Goal: Task Accomplishment & Management: Use online tool/utility

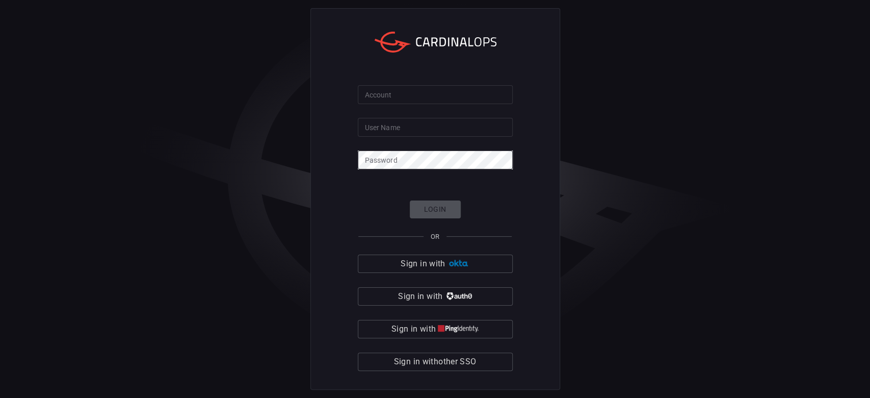
drag, startPoint x: 404, startPoint y: 99, endPoint x: 406, endPoint y: 108, distance: 9.0
click at [405, 100] on input "Account" at bounding box center [435, 94] width 155 height 19
type input "[PERSON_NAME]"
click at [403, 128] on input "User Name" at bounding box center [435, 127] width 155 height 19
type input "[PERSON_NAME][EMAIL_ADDRESS][PERSON_NAME][DOMAIN_NAME]"
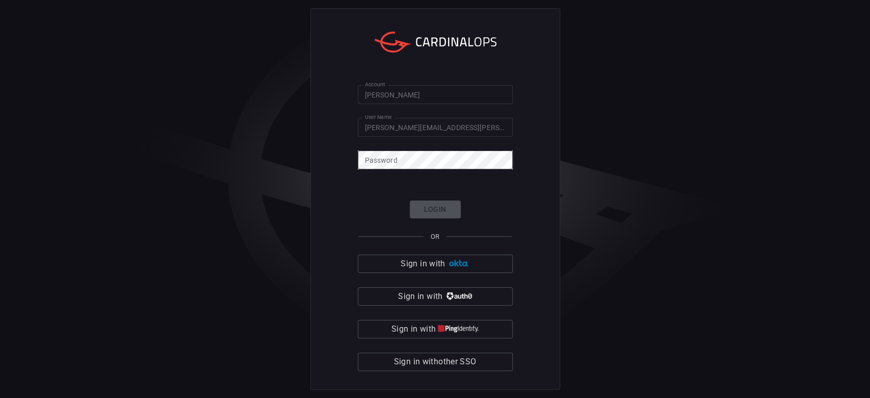
drag, startPoint x: 651, startPoint y: 265, endPoint x: 646, endPoint y: 264, distance: 5.1
click at [651, 264] on div "Account [PERSON_NAME] Account User Name [PERSON_NAME][EMAIL_ADDRESS][PERSON_NAM…" at bounding box center [435, 199] width 870 height 398
click button "Login" at bounding box center [435, 209] width 51 height 18
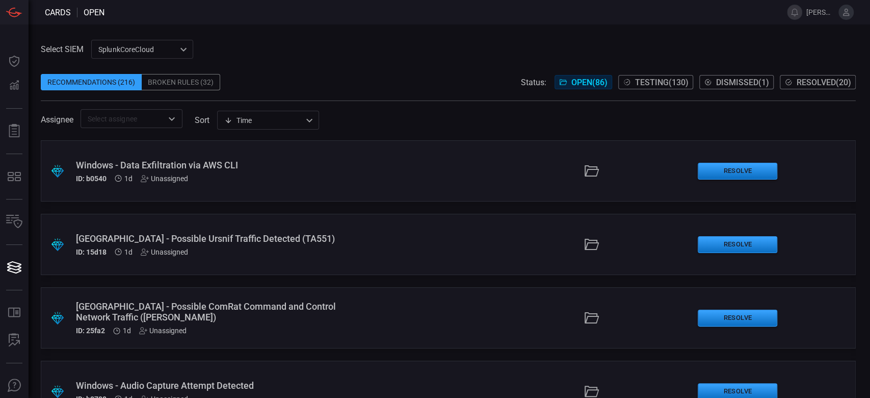
click at [305, 184] on div ".suggested_cards_icon{fill:url(#suggested_cards_icon);} Windows - Data Exfiltra…" at bounding box center [448, 170] width 815 height 61
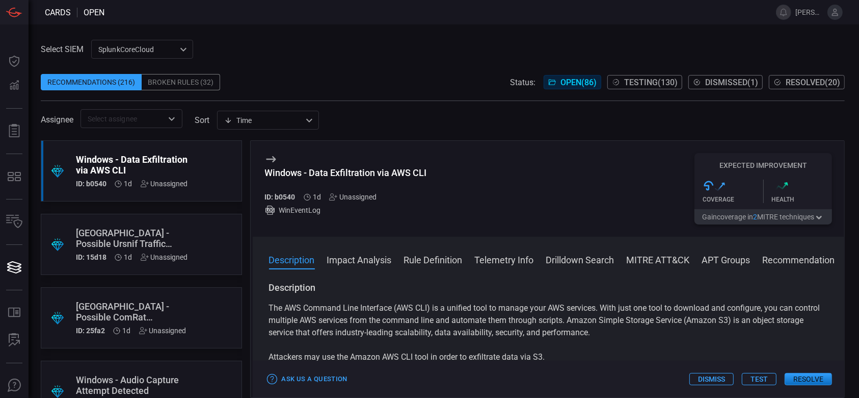
click at [755, 383] on button "Test" at bounding box center [759, 379] width 35 height 12
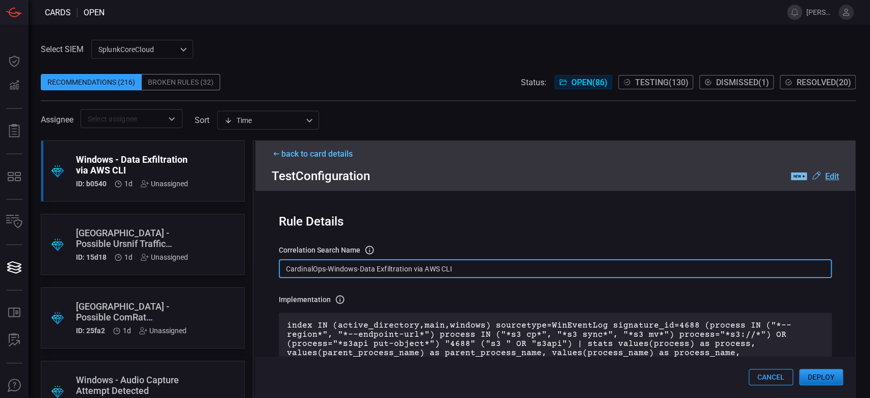
drag, startPoint x: 495, startPoint y: 268, endPoint x: 290, endPoint y: 262, distance: 206.0
click at [290, 262] on input "CardinalOps-Windows-Data Exfiltration via AWS CLI" at bounding box center [555, 268] width 553 height 19
drag, startPoint x: 284, startPoint y: 264, endPoint x: 480, endPoint y: 290, distance: 197.5
click at [480, 290] on div "Rule Details correlation search Name Name of the correlation search that will b…" at bounding box center [555, 294] width 600 height 206
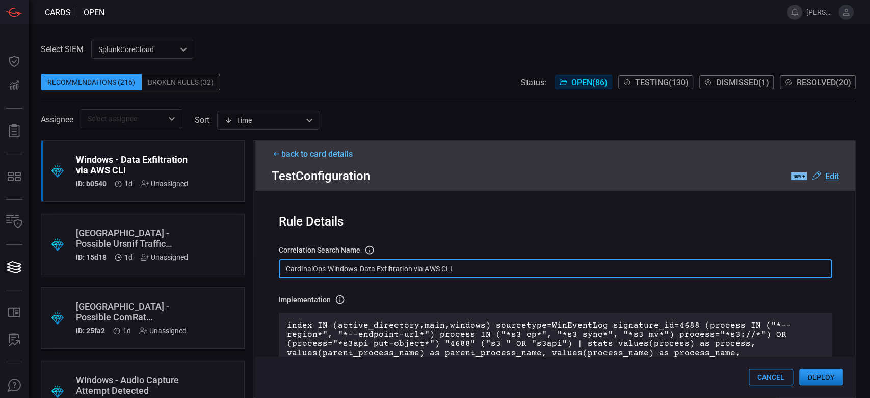
click at [677, 332] on p "index IN (active_directory,main,windows) sourcetype=WinEventLog signature_id=46…" at bounding box center [555, 344] width 537 height 46
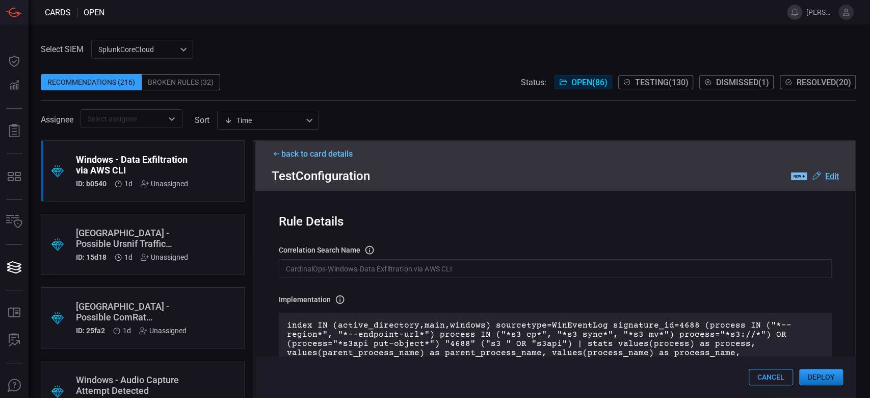
click at [292, 322] on div "index IN (active_directory,main,windows) sourcetype=WinEventLog signature_id=46…" at bounding box center [555, 343] width 553 height 62
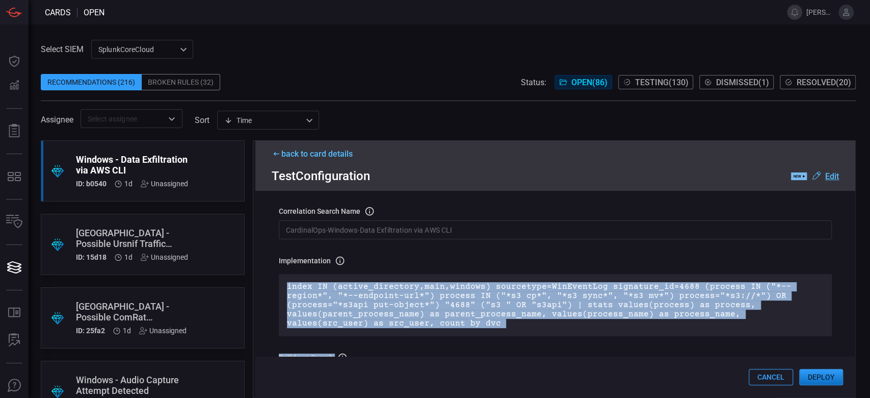
scroll to position [68, 0]
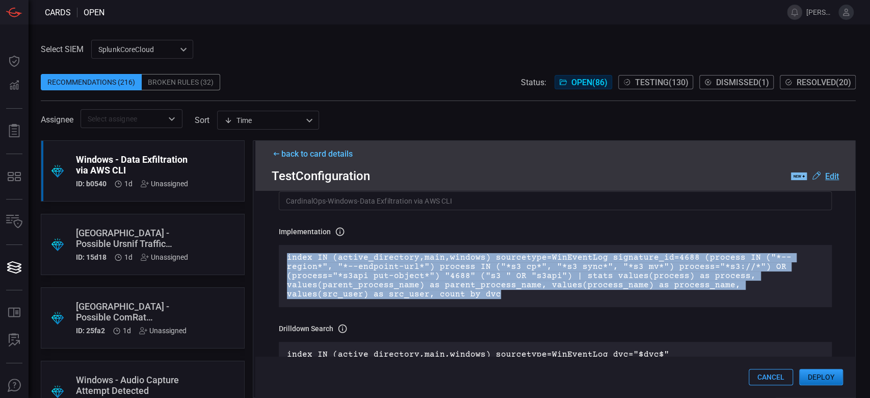
drag, startPoint x: 283, startPoint y: 325, endPoint x: 468, endPoint y: 296, distance: 186.9
click at [468, 296] on div "index IN (active_directory,main,windows) sourcetype=WinEventLog signature_id=46…" at bounding box center [555, 276] width 553 height 62
copy p "index IN (active_directory,main,windows) sourcetype=WinEventLog signature_id=46…"
click at [496, 276] on p "index IN (active_directory,main,windows) sourcetype=WinEventLog signature_id=46…" at bounding box center [555, 276] width 537 height 46
click at [640, 260] on p "index IN (active_directory,main,windows) sourcetype=WinEventLog signature_id=46…" at bounding box center [555, 276] width 537 height 46
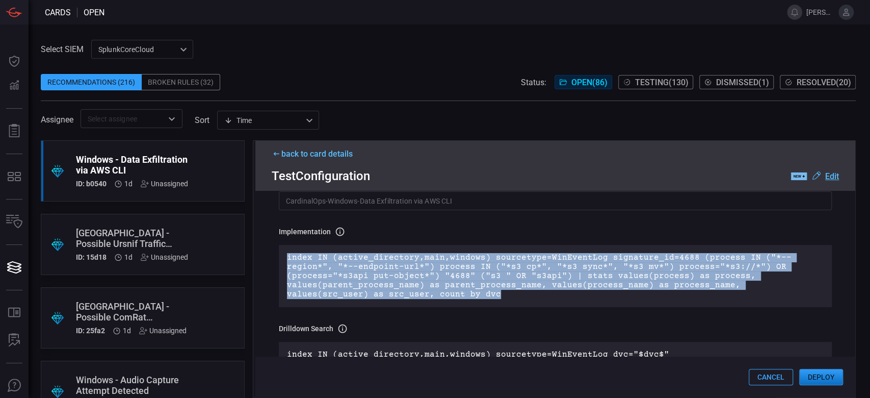
click at [681, 267] on p "index IN (active_directory,main,windows) sourcetype=WinEventLog signature_id=46…" at bounding box center [555, 276] width 537 height 46
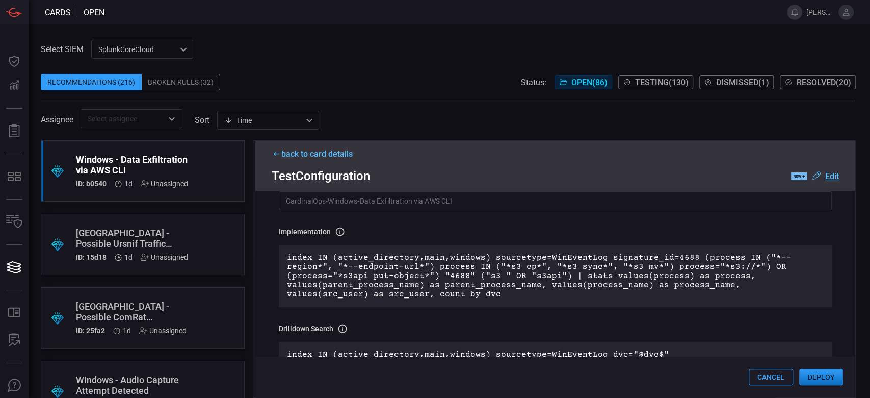
click at [679, 260] on p "index IN (active_directory,main,windows) sourcetype=WinEventLog signature_id=46…" at bounding box center [555, 276] width 537 height 46
drag, startPoint x: 681, startPoint y: 259, endPoint x: 601, endPoint y: 259, distance: 80.0
click at [601, 259] on p "index IN (active_directory,main,windows) sourcetype=WinEventLog signature_id=46…" at bounding box center [555, 276] width 537 height 46
copy p "signature_id=4688"
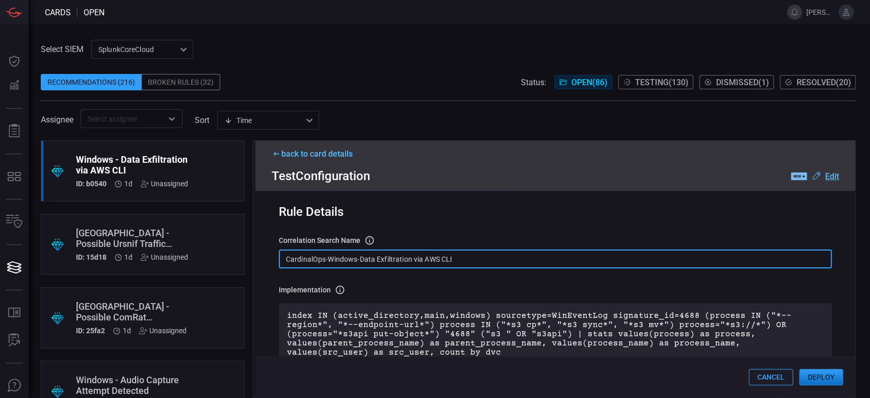
scroll to position [0, 0]
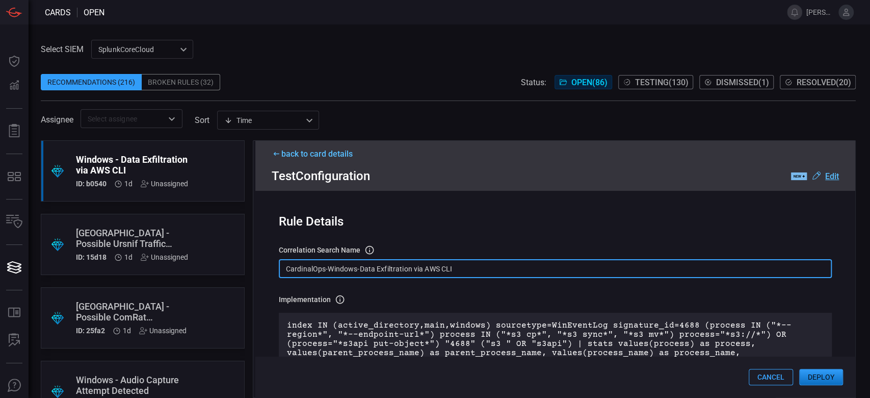
drag, startPoint x: 466, startPoint y: 199, endPoint x: 273, endPoint y: 276, distance: 207.7
click at [273, 276] on div "Rule Details correlation search Name Name of the correlation search that will b…" at bounding box center [555, 294] width 600 height 206
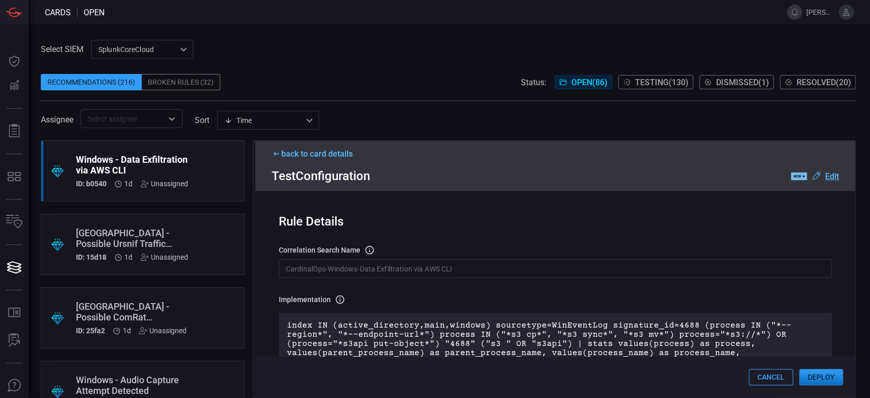
click at [809, 375] on button "Deploy" at bounding box center [821, 377] width 44 height 16
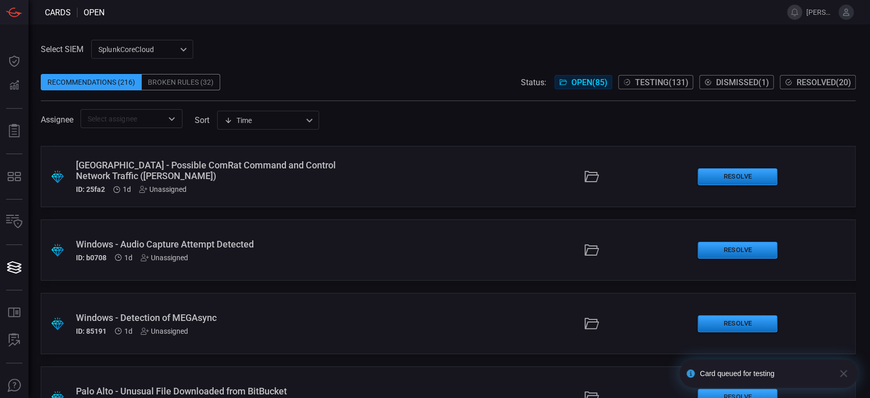
scroll to position [204, 0]
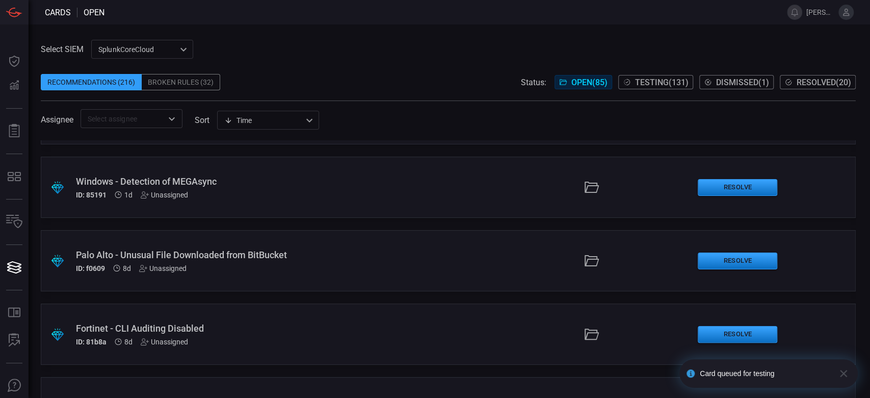
click at [332, 214] on div ".suggested_cards_icon{fill:url(#suggested_cards_icon);} Windows - Detection of …" at bounding box center [448, 186] width 815 height 61
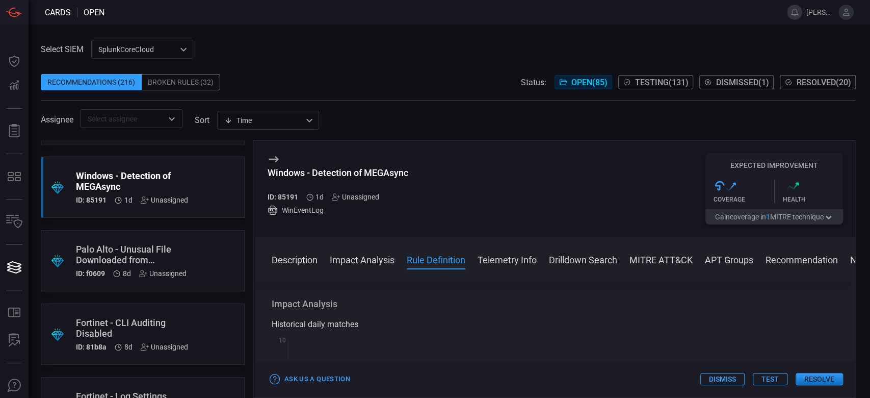
scroll to position [408, 0]
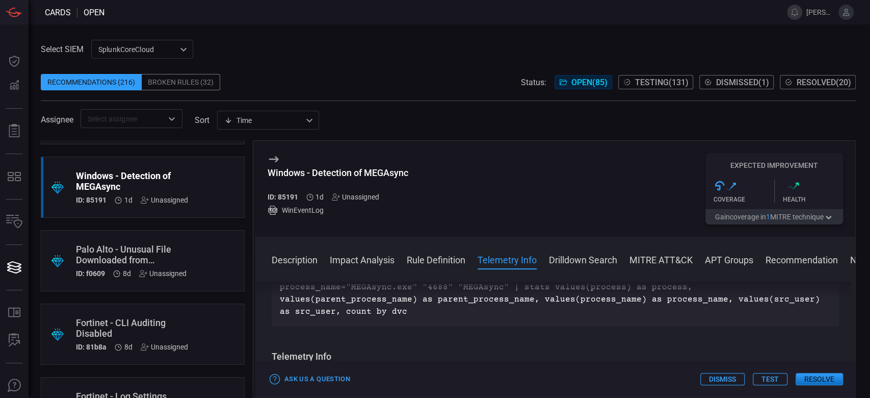
click at [765, 376] on button "Test" at bounding box center [770, 379] width 35 height 12
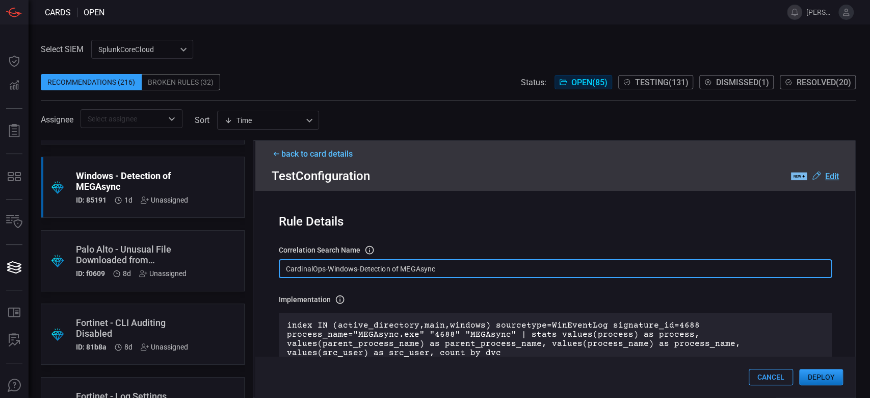
drag, startPoint x: 451, startPoint y: 271, endPoint x: 274, endPoint y: 256, distance: 178.0
click at [274, 256] on div "Rule Details correlation search Name Name of the correlation search that will b…" at bounding box center [555, 294] width 600 height 206
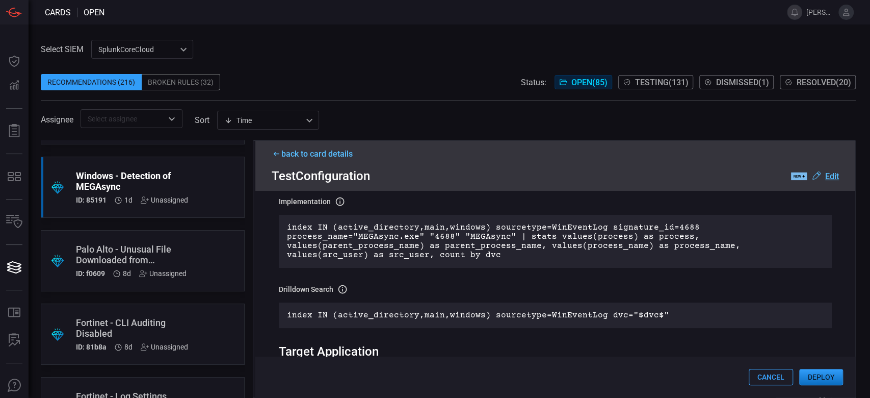
scroll to position [68, 0]
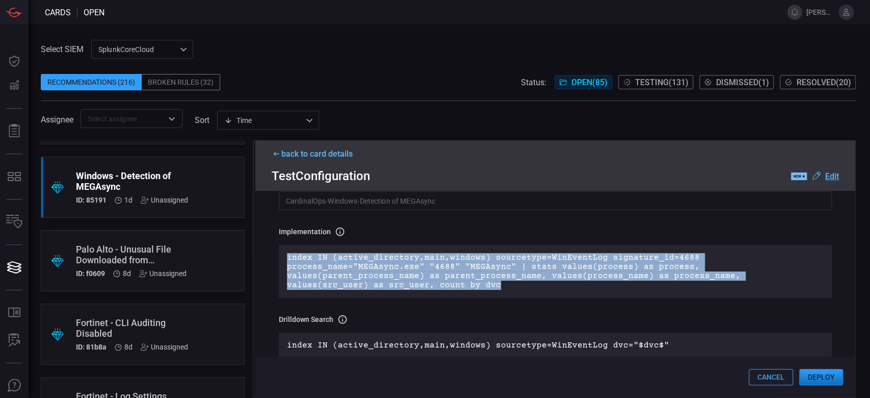
drag, startPoint x: 426, startPoint y: 282, endPoint x: 280, endPoint y: 248, distance: 149.6
click at [280, 248] on div "index IN (active_directory,main,windows) sourcetype=WinEventLog signature_id=46…" at bounding box center [555, 271] width 553 height 53
copy p "index IN (active_directory,main,windows) sourcetype=WinEventLog signature_id=46…"
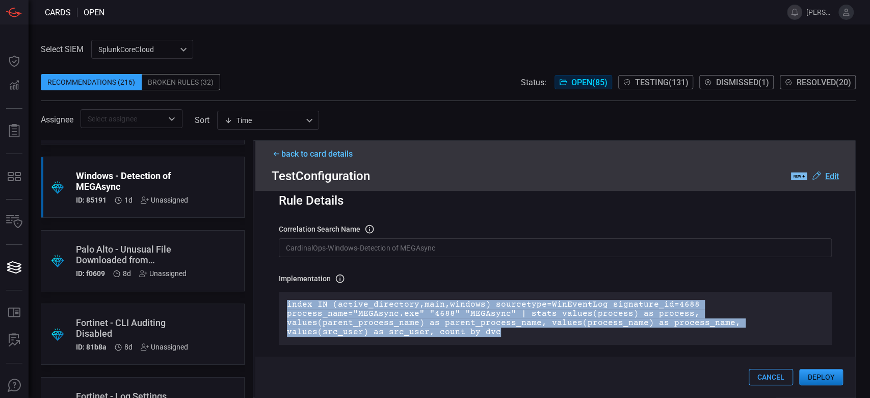
scroll to position [0, 0]
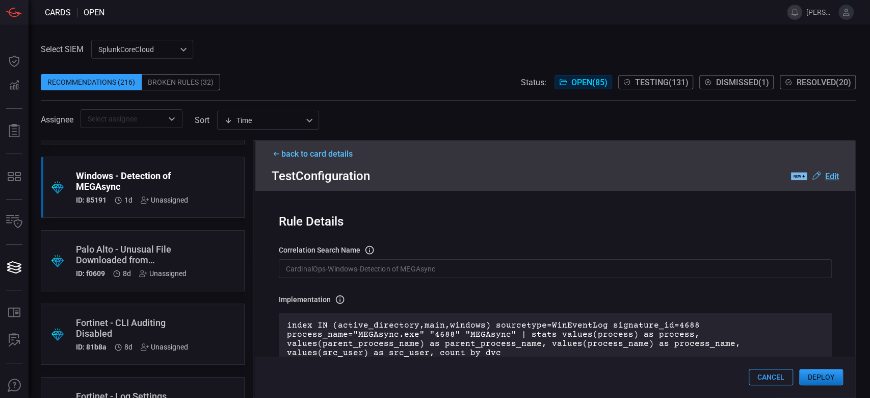
click at [285, 155] on div "back to card details" at bounding box center [555, 154] width 567 height 10
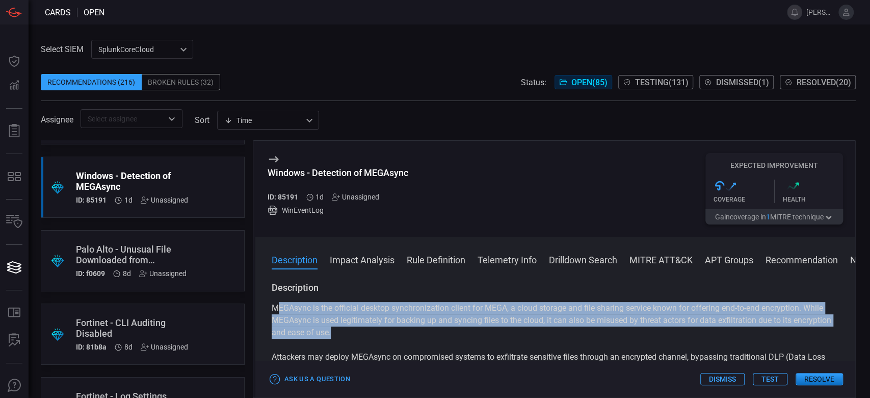
drag, startPoint x: 275, startPoint y: 308, endPoint x: 376, endPoint y: 336, distance: 104.9
click at [376, 336] on p "MEGAsync is the official desktop synchronization client for MEGA, a cloud stora…" at bounding box center [555, 320] width 567 height 37
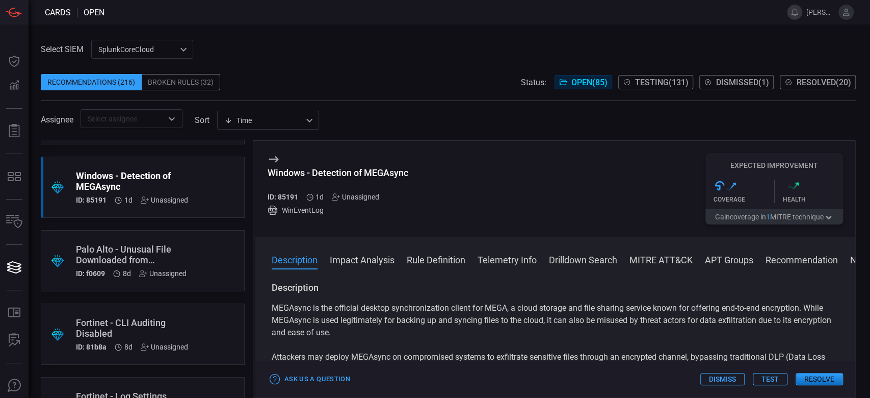
click at [390, 340] on div "MEGAsync is the official desktop synchronization client for MEGA, a cloud stora…" at bounding box center [555, 363] width 567 height 122
drag, startPoint x: 391, startPoint y: 341, endPoint x: 270, endPoint y: 308, distance: 125.3
click at [270, 308] on div "Description MEGAsync is the official desktop synchronization client for MEGA, a…" at bounding box center [555, 337] width 600 height 112
copy p "M"
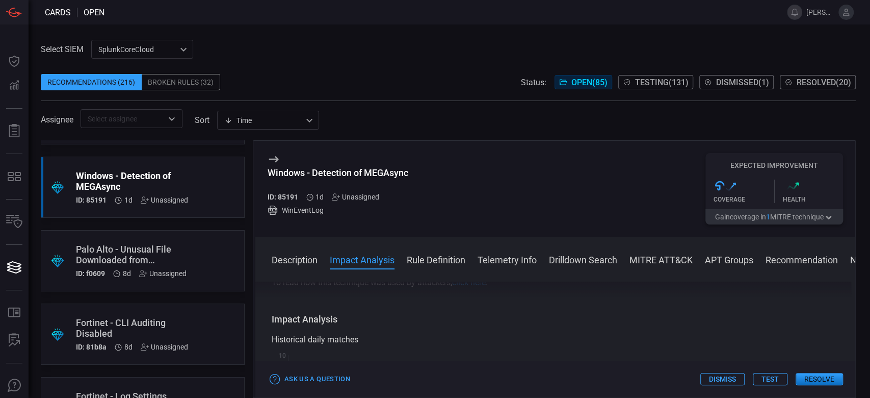
scroll to position [272, 0]
click at [766, 377] on button "Test" at bounding box center [770, 379] width 35 height 12
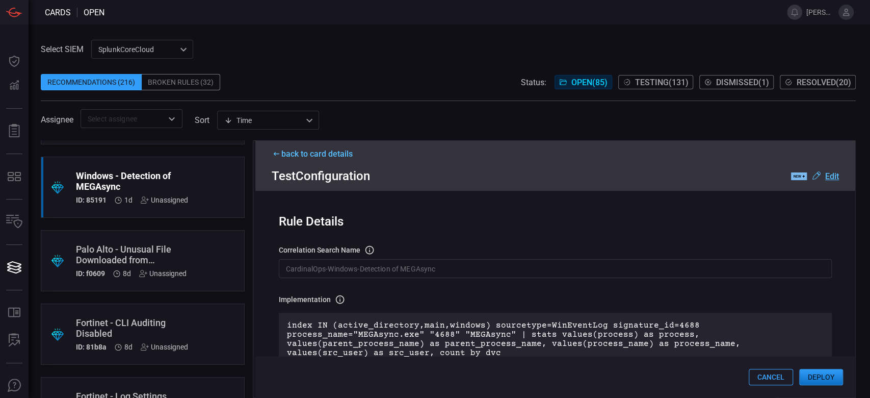
click at [817, 378] on button "Deploy" at bounding box center [821, 377] width 44 height 16
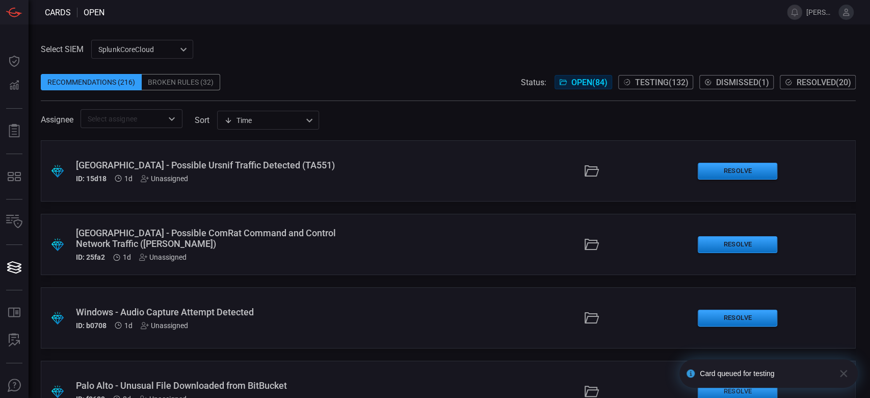
click at [303, 326] on div "ID: b0708 1d Unassigned" at bounding box center [207, 325] width 263 height 8
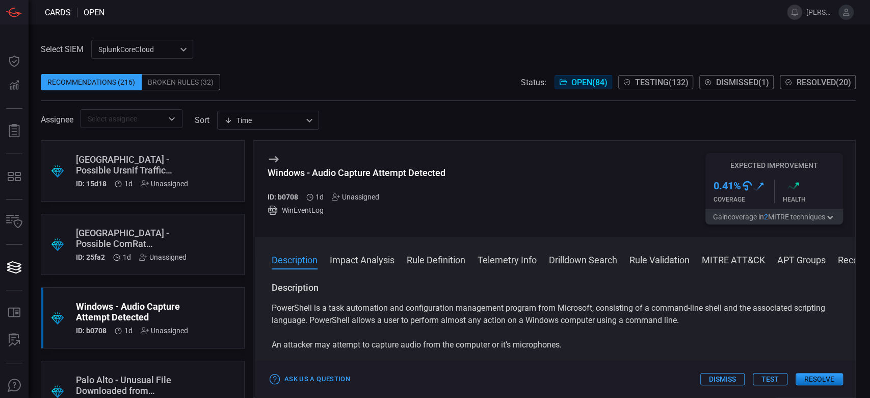
click at [773, 374] on button "Test" at bounding box center [770, 379] width 35 height 12
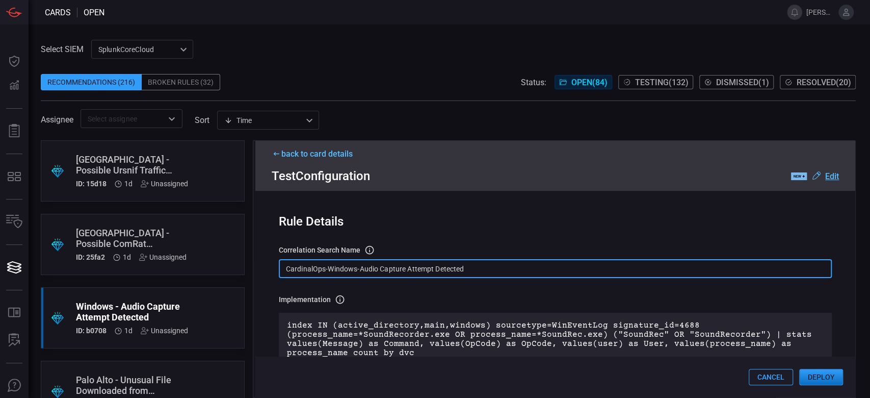
drag, startPoint x: 489, startPoint y: 270, endPoint x: 240, endPoint y: 258, distance: 250.0
click at [240, 258] on div ".suggested_cards_icon{fill:url(#suggested_cards_icon);} [GEOGRAPHIC_DATA] - Pos…" at bounding box center [448, 268] width 815 height 257
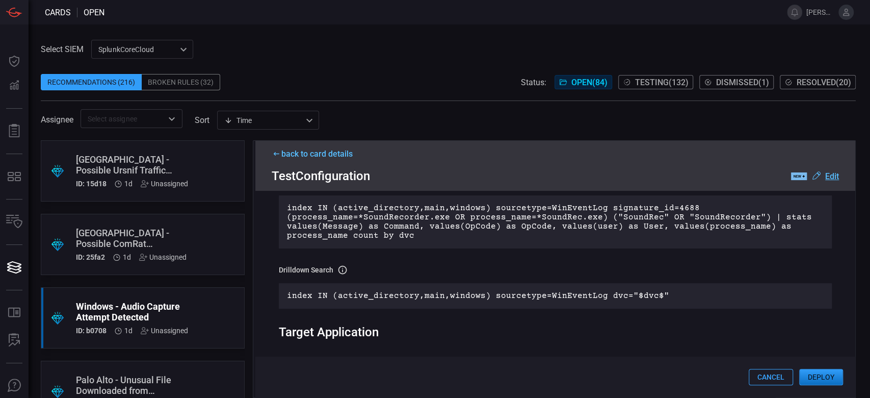
scroll to position [68, 0]
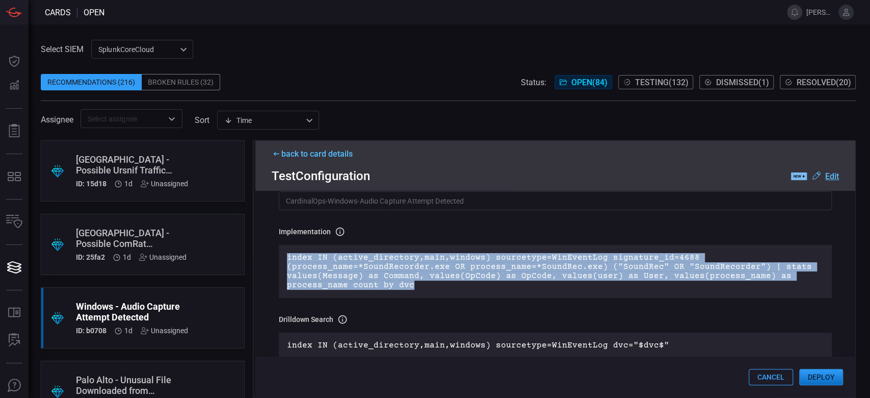
drag, startPoint x: 414, startPoint y: 286, endPoint x: 270, endPoint y: 250, distance: 149.2
click at [270, 250] on div "Rule Details correlation search Name Name of the correlation search that will b…" at bounding box center [555, 294] width 600 height 206
copy p "index IN (active_directory,main,windows) sourcetype=WinEventLog signature_id=46…"
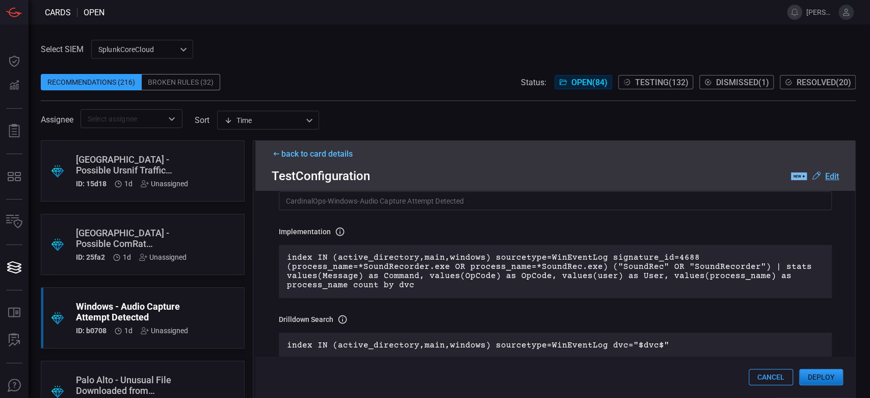
click at [289, 158] on div "back to card details" at bounding box center [555, 154] width 567 height 10
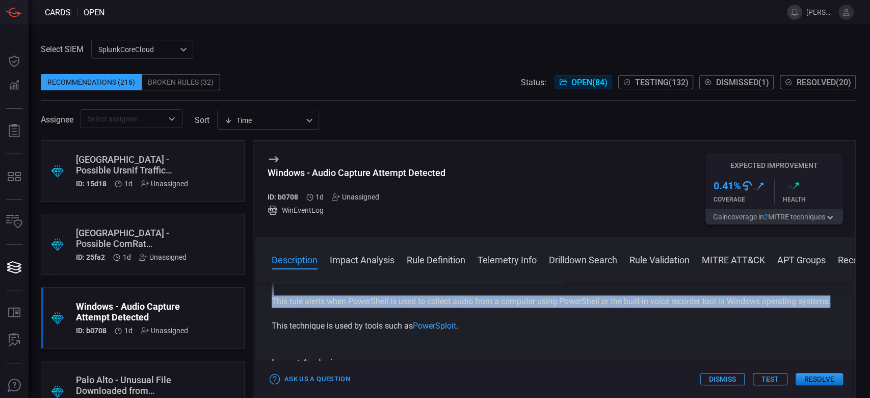
drag, startPoint x: 273, startPoint y: 307, endPoint x: 590, endPoint y: 320, distance: 316.8
click at [590, 320] on div "PowerShell is a task automation and configuration management program from Micro…" at bounding box center [555, 283] width 567 height 98
copy div "PowerShell is a task automation and configuration management program from Micro…"
click at [772, 383] on button "Test" at bounding box center [770, 379] width 35 height 12
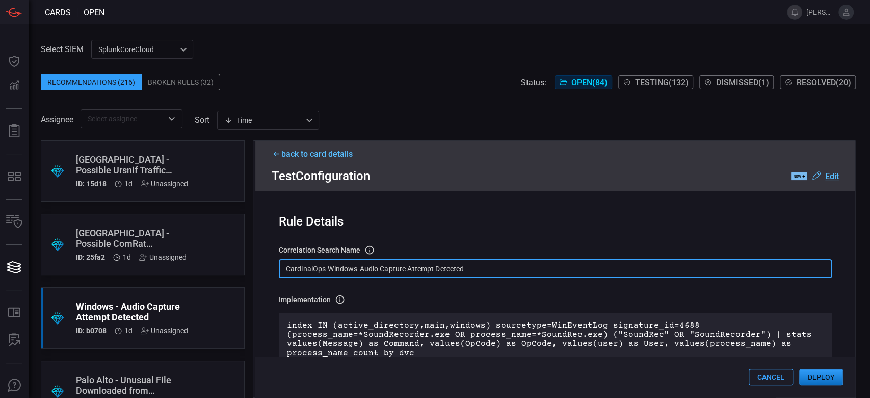
drag, startPoint x: 488, startPoint y: 272, endPoint x: 292, endPoint y: 259, distance: 196.2
click at [292, 259] on div "correlation search Name Name of the correlation search that will be created in …" at bounding box center [555, 261] width 553 height 33
click at [463, 253] on div "correlation search Name Name of the correlation search that will be created in …" at bounding box center [555, 250] width 553 height 10
drag, startPoint x: 484, startPoint y: 275, endPoint x: 251, endPoint y: 296, distance: 233.8
click at [251, 296] on div ".suggested_cards_icon{fill:url(#suggested_cards_icon);} [GEOGRAPHIC_DATA] - Pos…" at bounding box center [448, 268] width 815 height 257
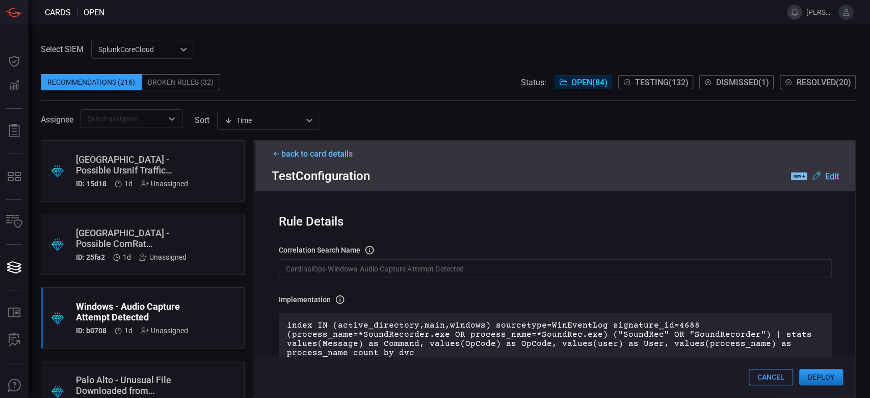
click at [826, 373] on button "Deploy" at bounding box center [821, 377] width 44 height 16
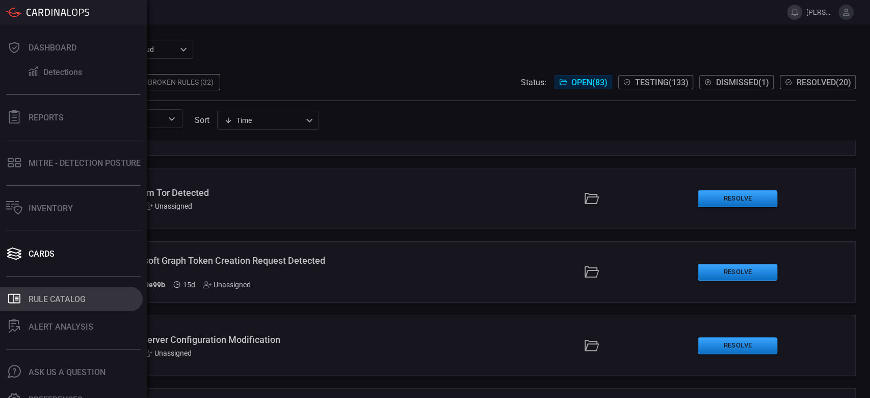
scroll to position [27, 0]
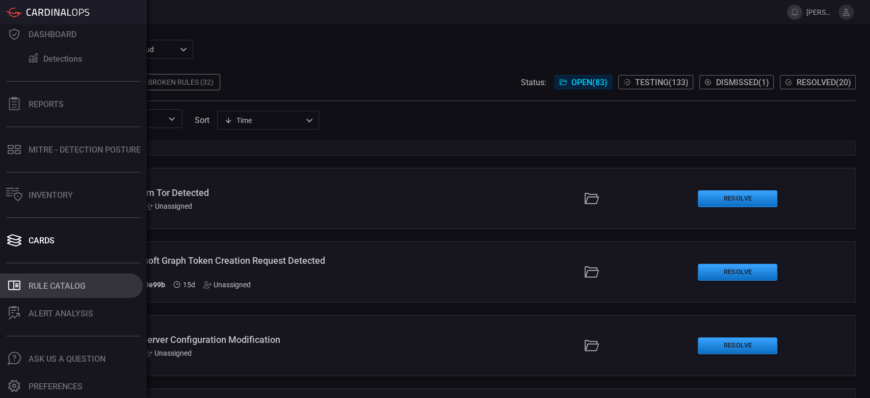
click at [43, 286] on div "Rule Catalog" at bounding box center [57, 286] width 57 height 10
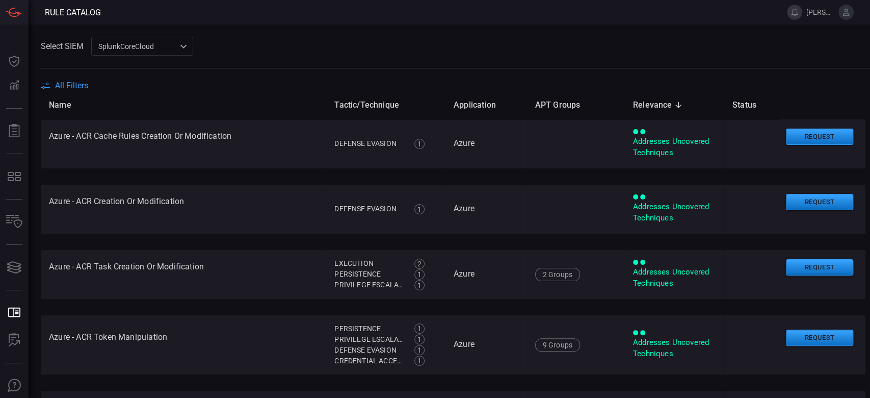
click at [62, 86] on span "All Filters" at bounding box center [71, 86] width 33 height 10
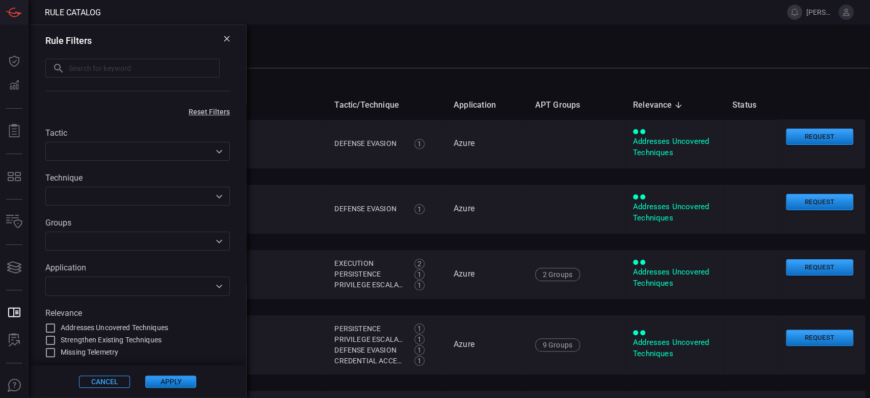
click at [140, 66] on input "text" at bounding box center [144, 68] width 151 height 19
paste input "-Windows-Data Exfiltration via AWS CLI"
click at [54, 67] on input "-Windows-Data Exfiltration via AWS CLI" at bounding box center [132, 68] width 174 height 19
type input "Windows-Data Exfiltration via AWS CLI"
click at [187, 381] on button "Apply" at bounding box center [170, 381] width 51 height 12
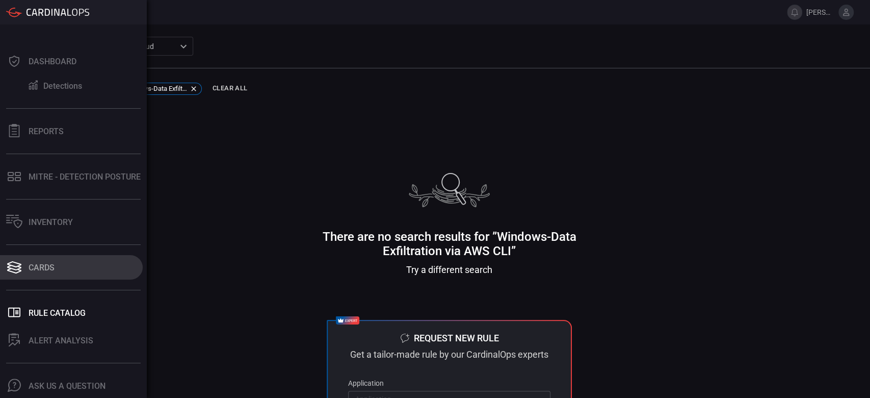
click at [43, 267] on div "Cards" at bounding box center [42, 268] width 26 height 10
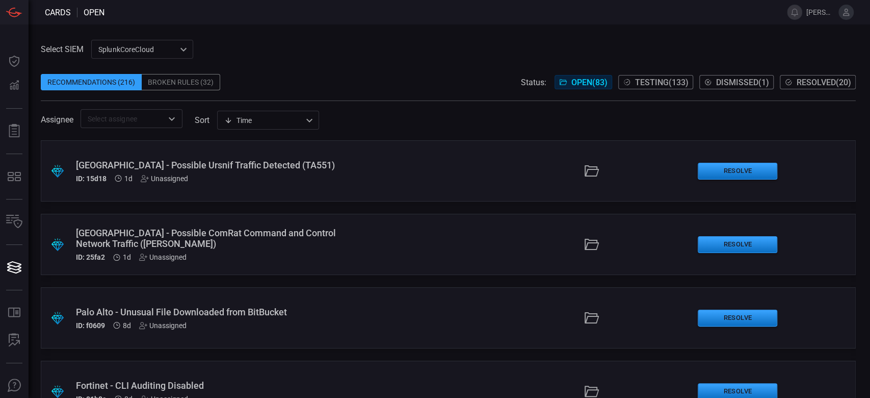
click at [636, 87] on span "Testing ( 133 )" at bounding box center [662, 82] width 54 height 10
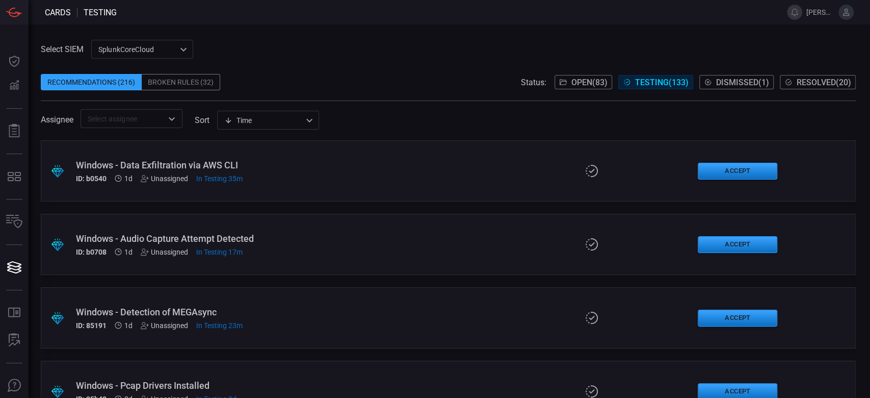
click at [370, 186] on div ".suggested_cards_icon{fill:url(#suggested_cards_icon);} Windows - Data Exfiltra…" at bounding box center [448, 170] width 815 height 61
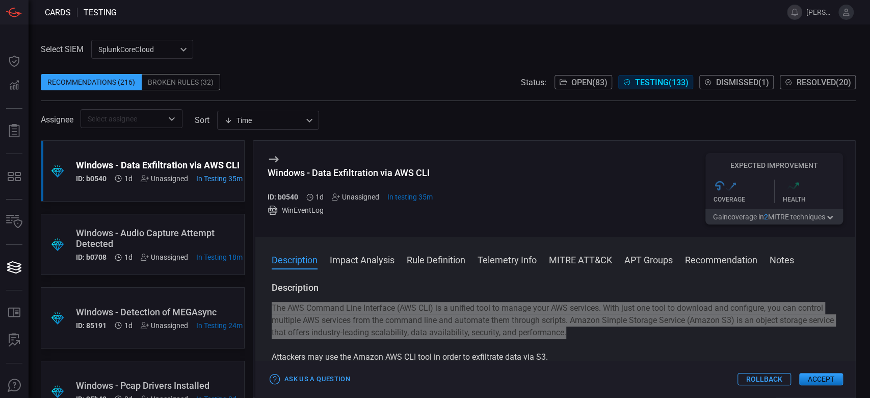
drag, startPoint x: 270, startPoint y: 307, endPoint x: 599, endPoint y: 332, distance: 330.7
click at [599, 332] on div "Description The AWS Command Line Interface (AWS CLI) is a unified tool to manag…" at bounding box center [555, 337] width 600 height 112
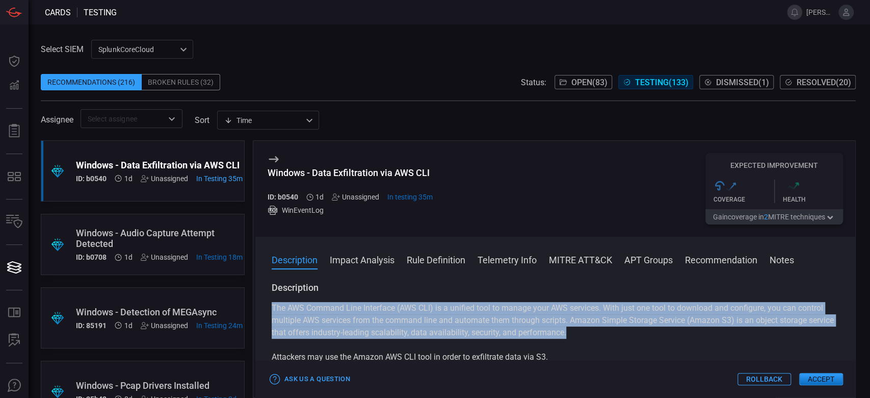
copy p "The AWS Command Line Interface (AWS CLI) is a unified tool to manage your AWS s…"
